Goal: Information Seeking & Learning: Find specific fact

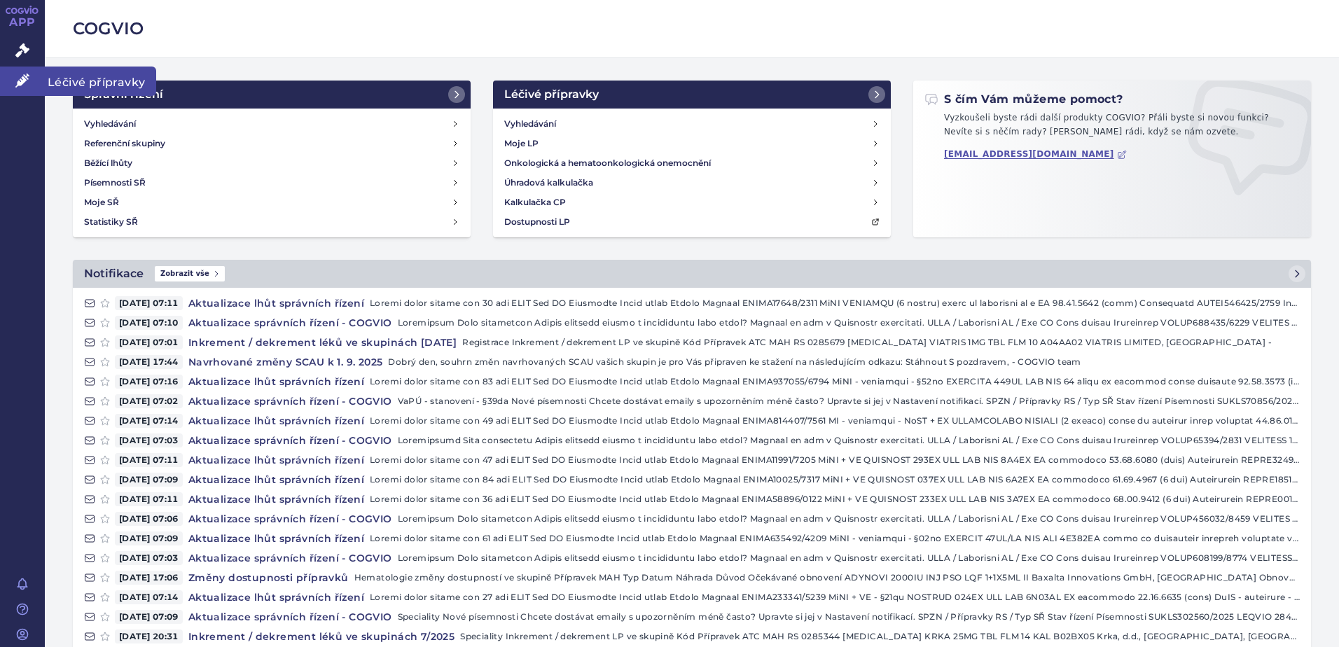
click at [80, 81] on span "Léčivé přípravky" at bounding box center [100, 81] width 111 height 29
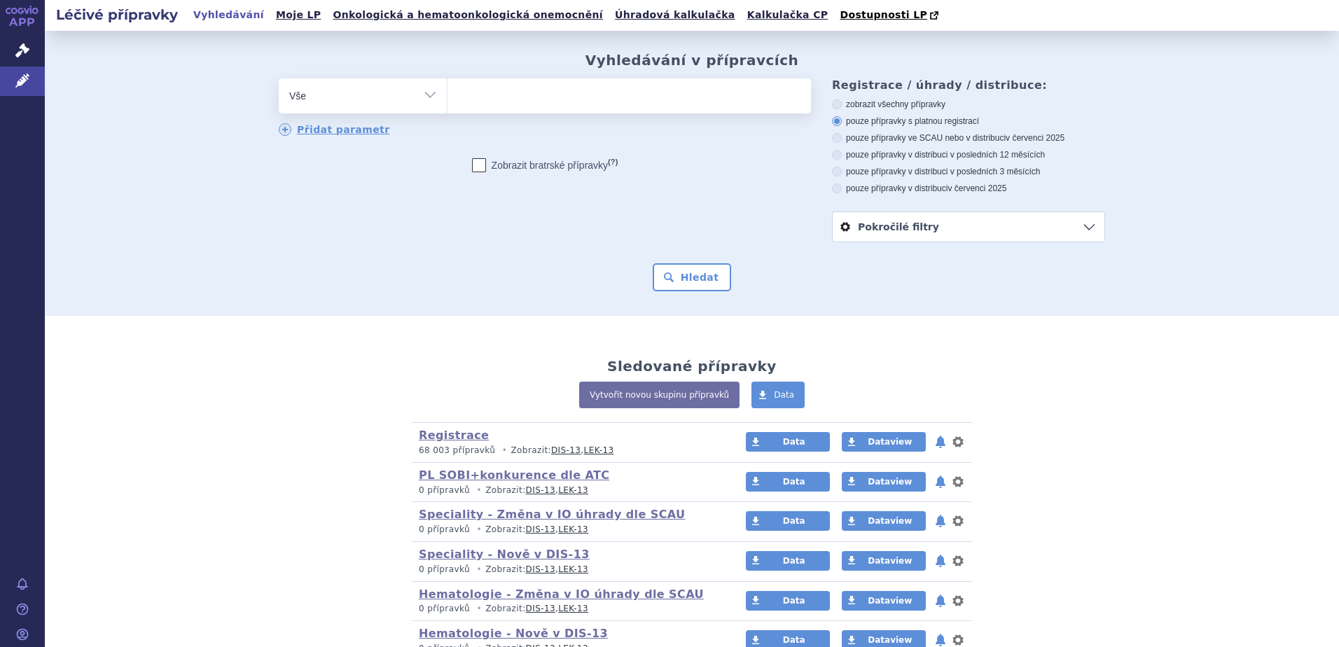
click at [472, 100] on ul at bounding box center [628, 92] width 363 height 29
click at [447, 100] on select at bounding box center [447, 95] width 1 height 35
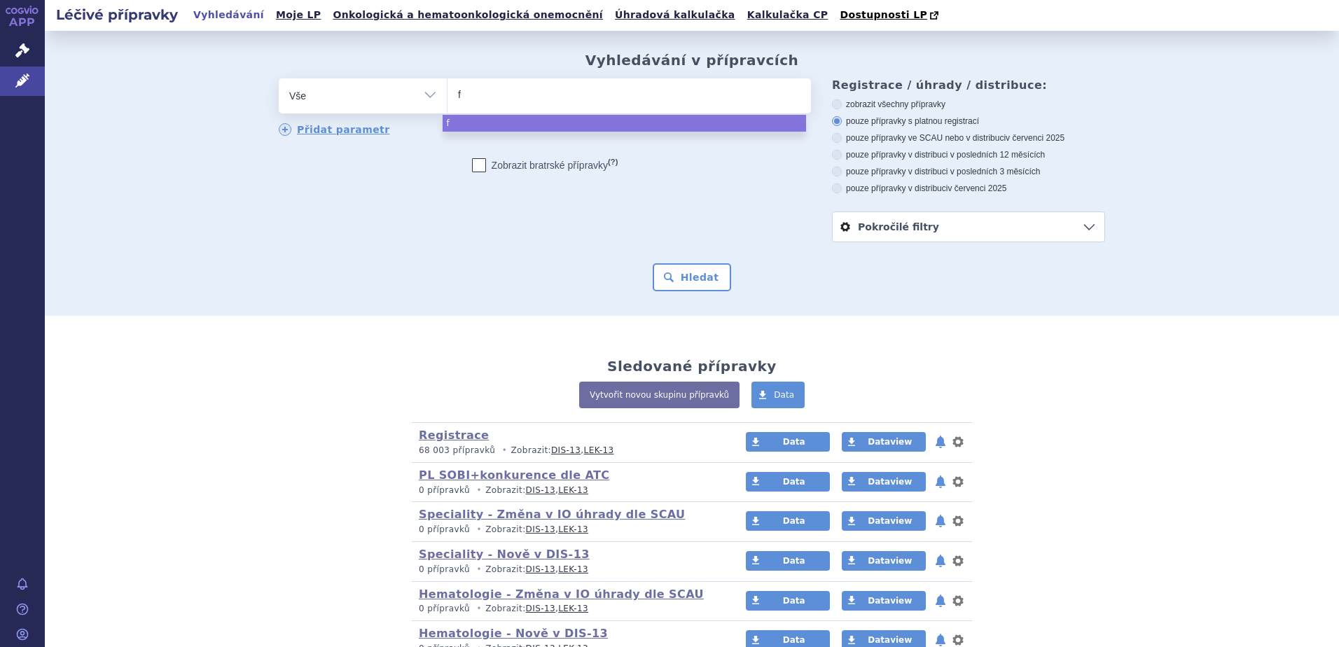
type input "fa"
type input "fab"
type input "fabh"
type input "fabha"
type input "fabhal"
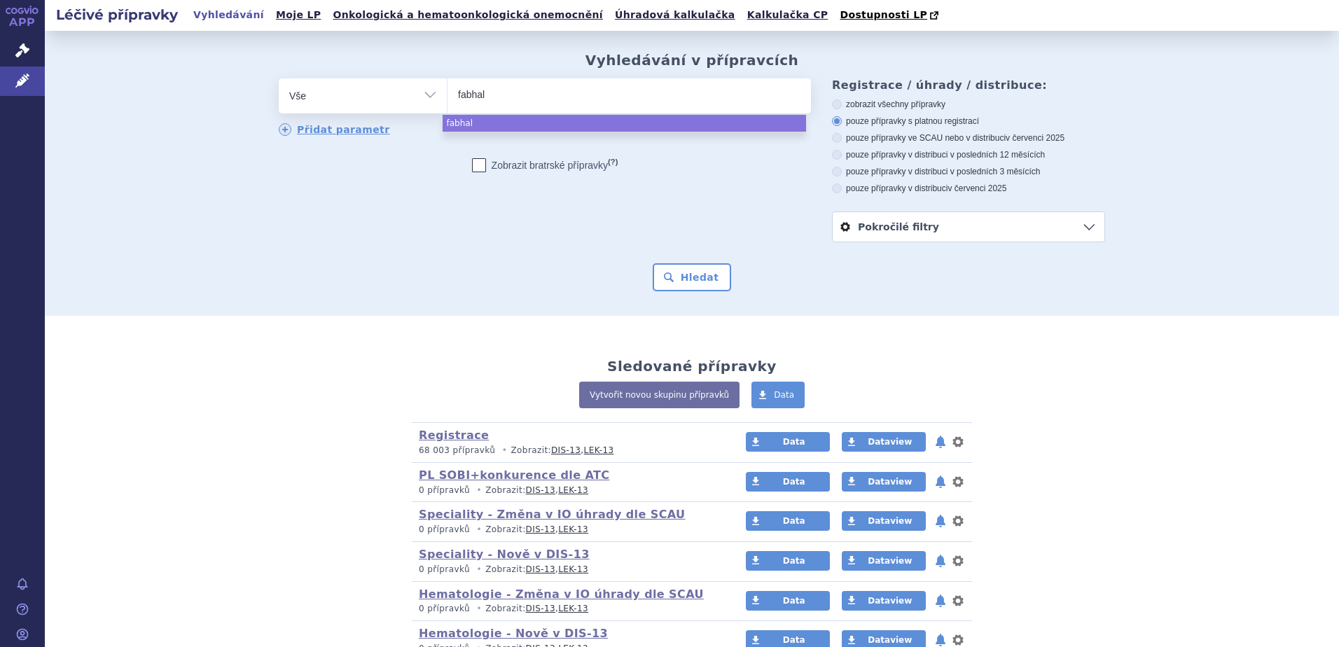
type input "fabhalt"
type input "fabhalta"
select select "fabhalta"
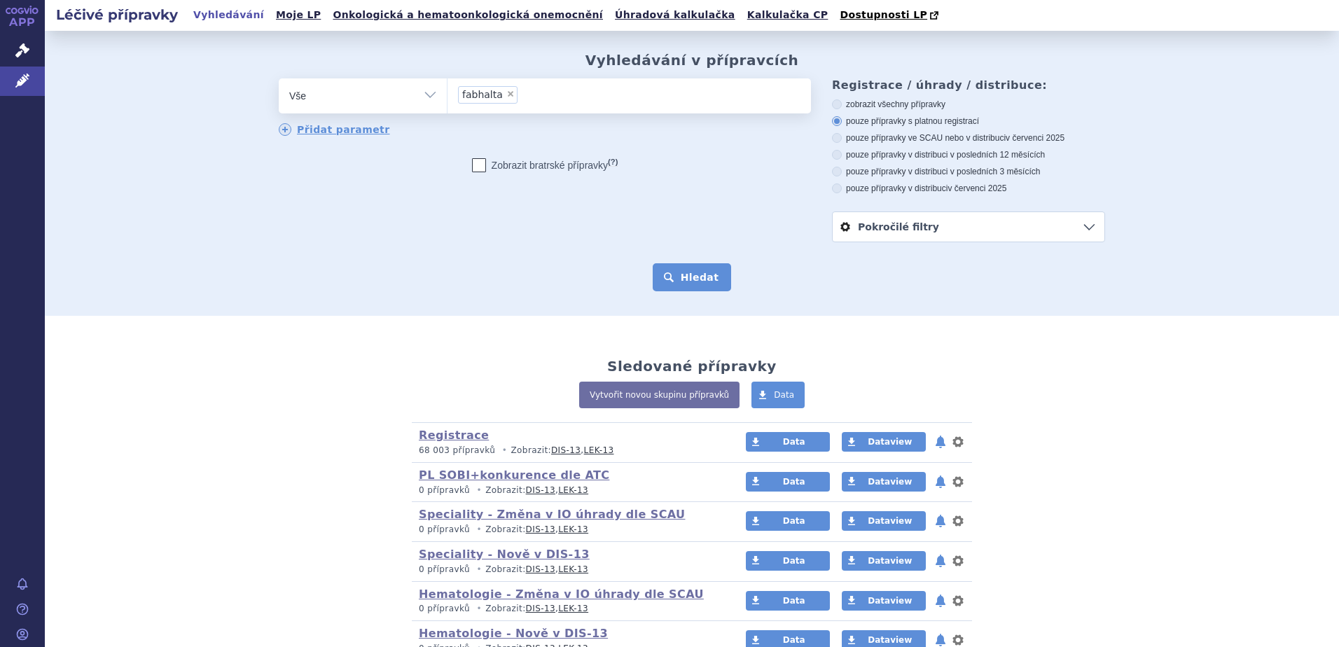
click at [715, 279] on button "Hledat" at bounding box center [692, 277] width 79 height 28
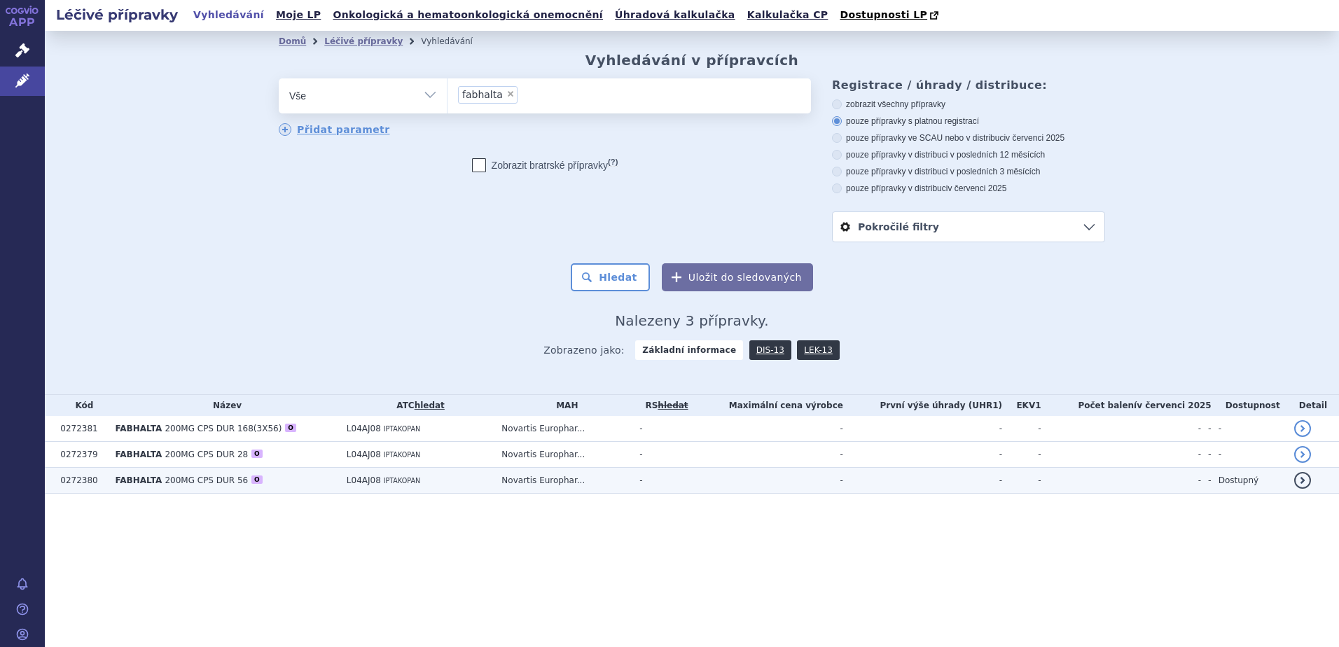
click at [1306, 488] on link "detail" at bounding box center [1302, 480] width 17 height 17
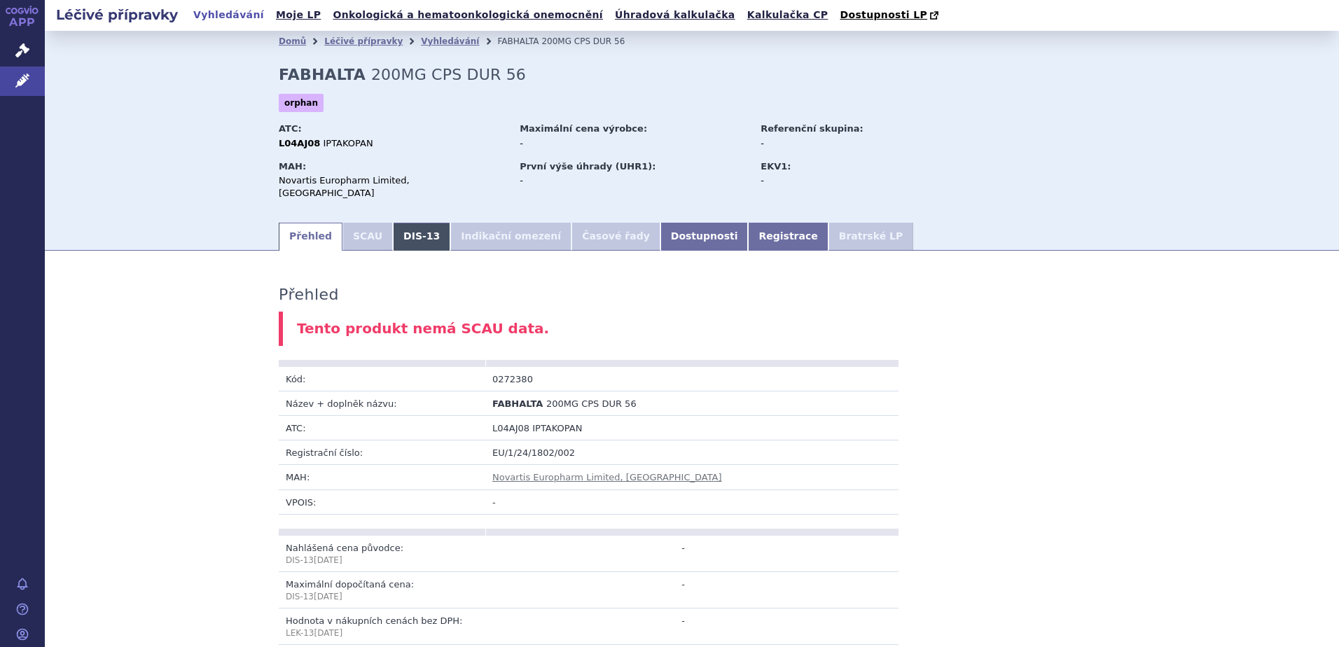
click at [396, 228] on link "DIS-13" at bounding box center [421, 237] width 57 height 28
